Goal: Task Accomplishment & Management: Manage account settings

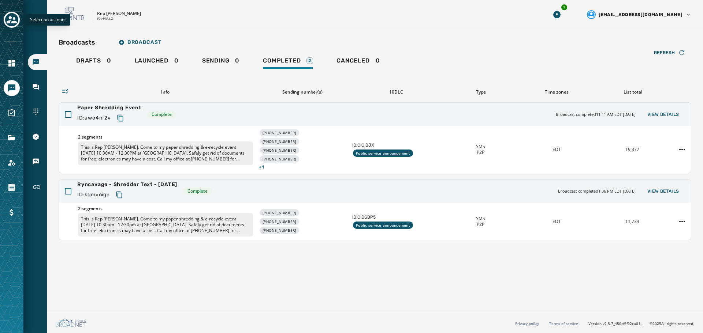
click at [0, 15] on div "Select an account" at bounding box center [11, 166] width 23 height 333
click at [6, 18] on div "Toggle account select drawer" at bounding box center [11, 19] width 13 height 13
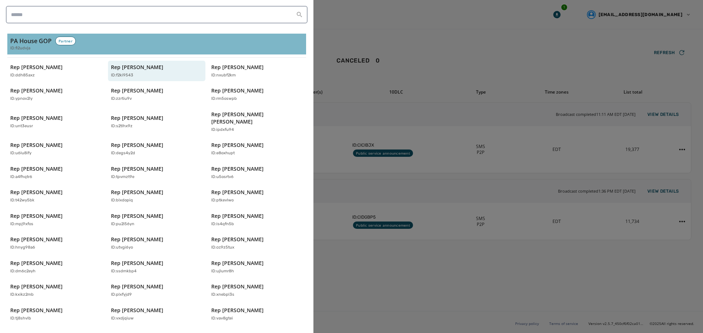
click at [27, 51] on span "ID: fi2udvja" at bounding box center [20, 48] width 20 height 6
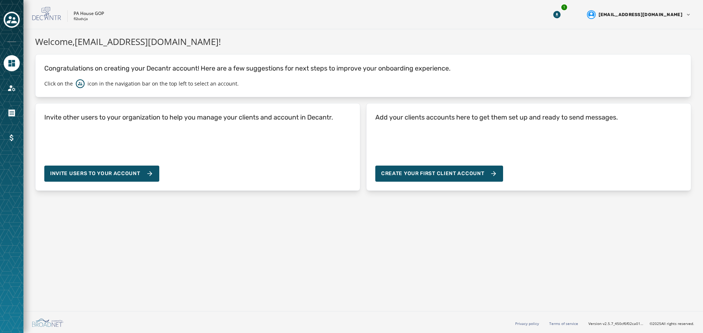
drag, startPoint x: 206, startPoint y: 219, endPoint x: 181, endPoint y: 202, distance: 30.7
click at [206, 219] on div "Welcome, [EMAIL_ADDRESS][DOMAIN_NAME] ! Congratulations on creating your Decant…" at bounding box center [362, 168] width 679 height 279
click at [6, 18] on div "Toggle account select drawer" at bounding box center [11, 19] width 13 height 13
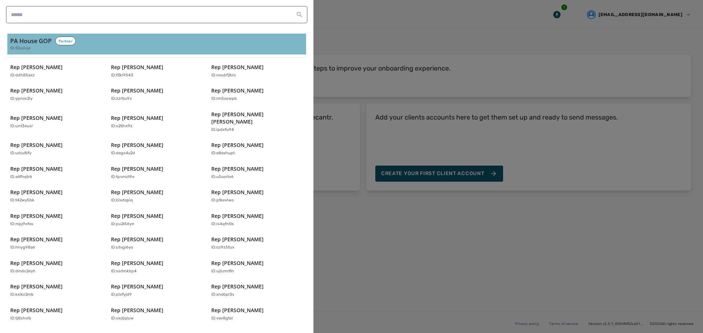
click at [20, 40] on h3 "PA House GOP" at bounding box center [30, 41] width 41 height 9
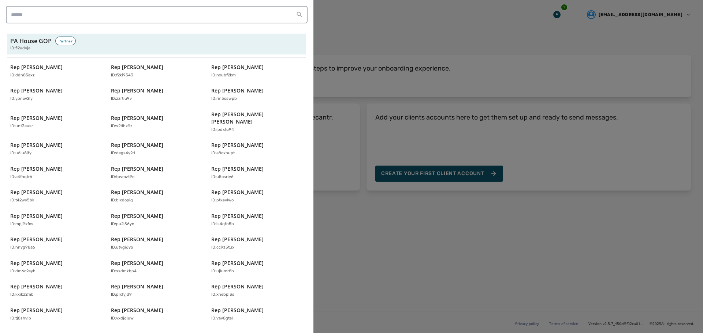
click at [396, 219] on div at bounding box center [351, 166] width 703 height 333
